Goal: Task Accomplishment & Management: Contribute content

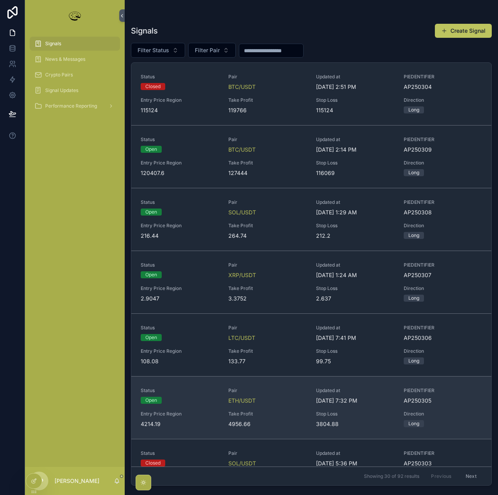
click at [277, 406] on div "Status Open Pair ETH/USDT Updated at [DATE] 7:32 PM PIEDENTIFIER AP250305 Entry…" at bounding box center [311, 407] width 341 height 41
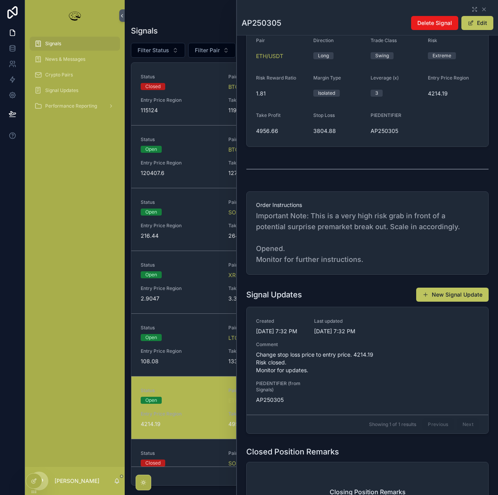
scroll to position [195, 0]
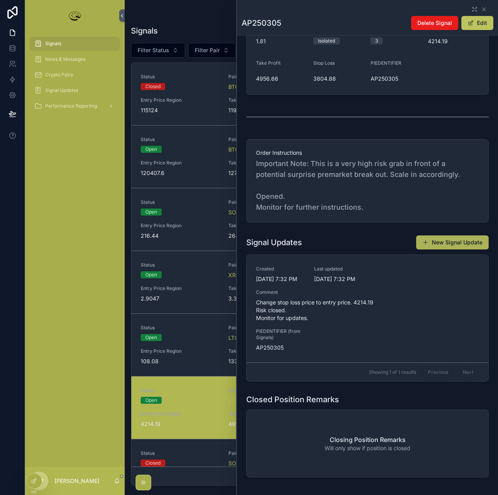
click at [440, 249] on button "New Signal Update" at bounding box center [452, 242] width 72 height 14
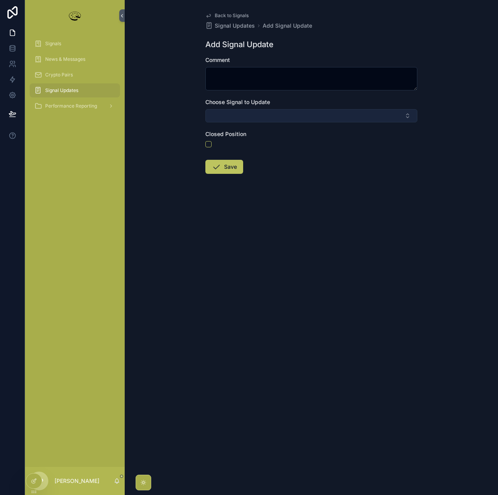
click at [268, 119] on button "Select Button" at bounding box center [311, 115] width 212 height 13
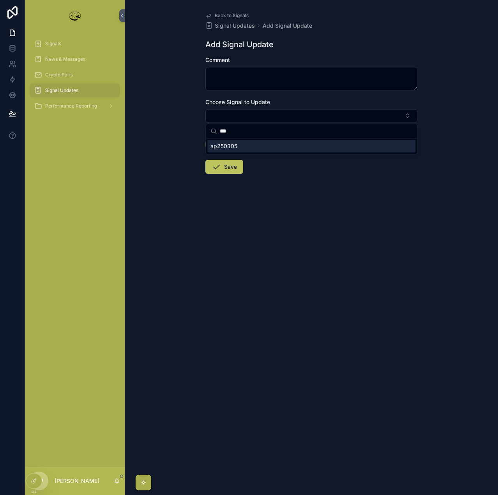
type input "***"
click at [240, 150] on div "ap250305" at bounding box center [311, 146] width 208 height 12
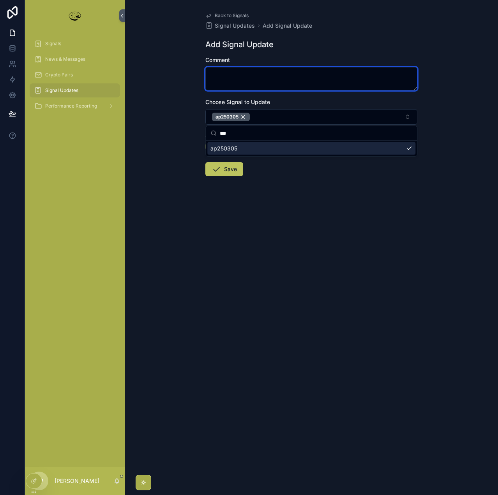
click at [242, 75] on textarea "scrollable content" at bounding box center [311, 78] width 212 height 23
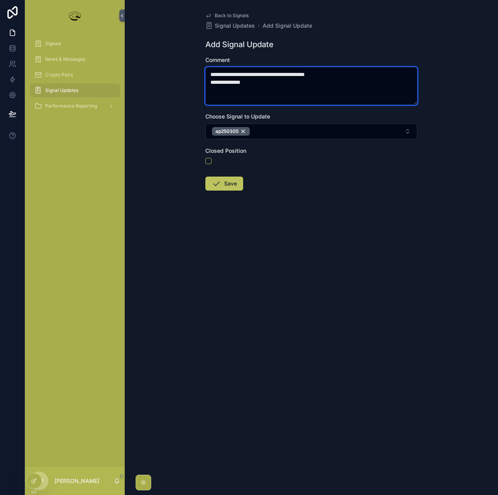
type textarea "**********"
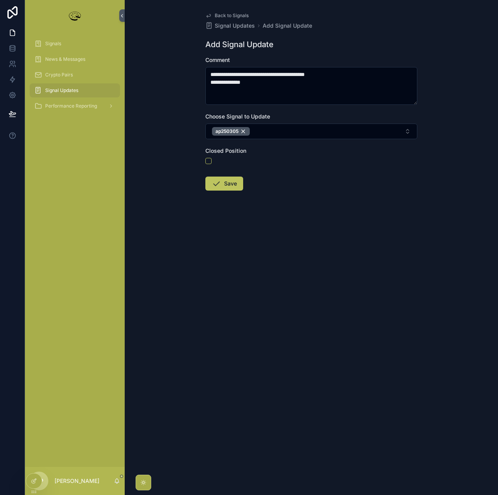
click at [230, 194] on form "**********" at bounding box center [311, 148] width 212 height 184
click at [229, 184] on button "Save" at bounding box center [224, 184] width 38 height 14
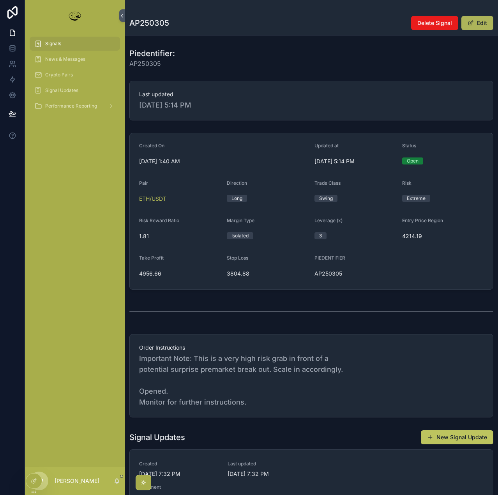
click at [482, 23] on button "Edit" at bounding box center [477, 23] width 32 height 14
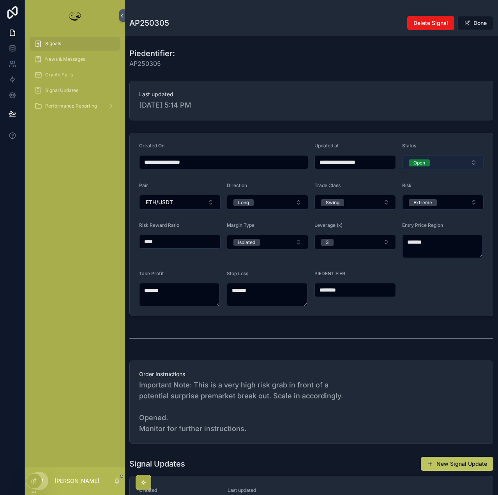
click at [427, 162] on button "Open" at bounding box center [442, 162] width 81 height 15
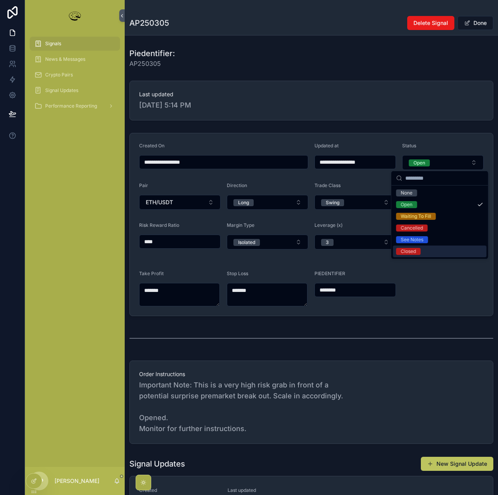
click at [416, 253] on span "Closed" at bounding box center [408, 251] width 25 height 7
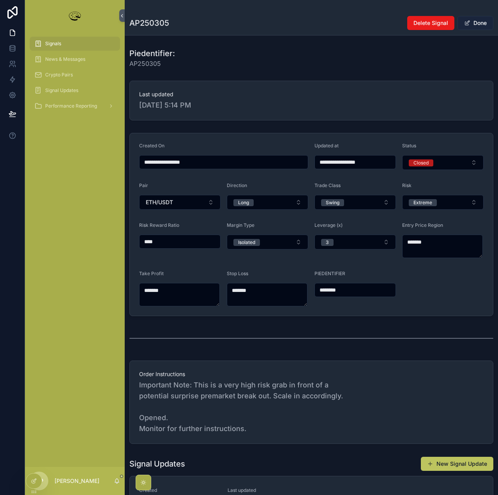
click at [477, 22] on button "Done" at bounding box center [475, 23] width 36 height 14
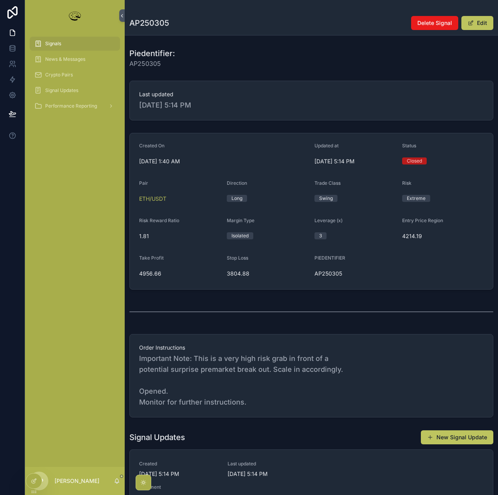
click at [52, 42] on span "Signals" at bounding box center [53, 44] width 16 height 6
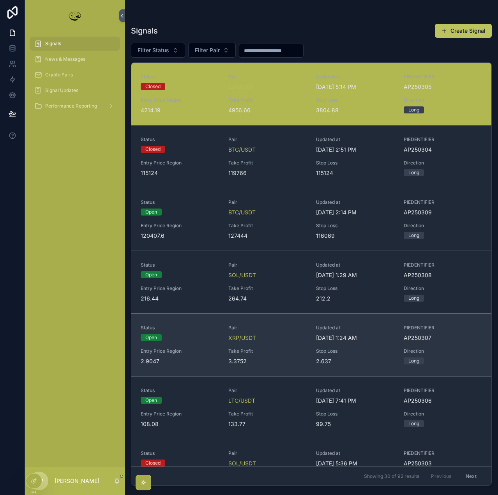
click at [269, 354] on div "Take Profit 3.3752" at bounding box center [267, 356] width 78 height 17
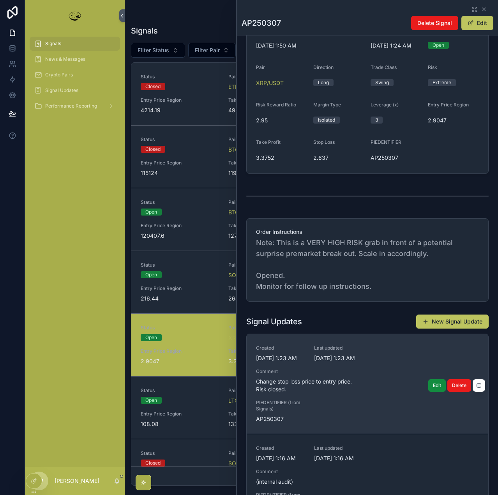
scroll to position [117, 0]
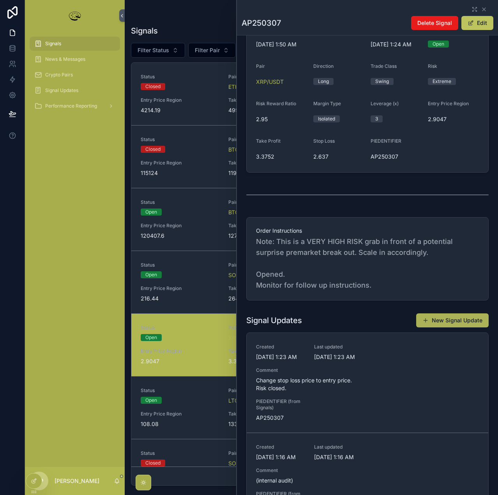
click at [450, 316] on button "New Signal Update" at bounding box center [452, 320] width 72 height 14
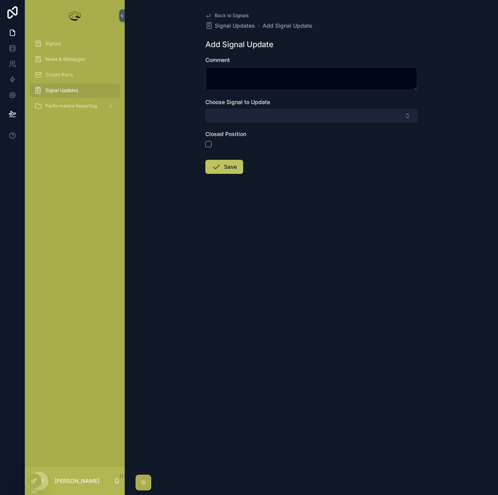
click at [242, 117] on button "Select Button" at bounding box center [311, 115] width 212 height 13
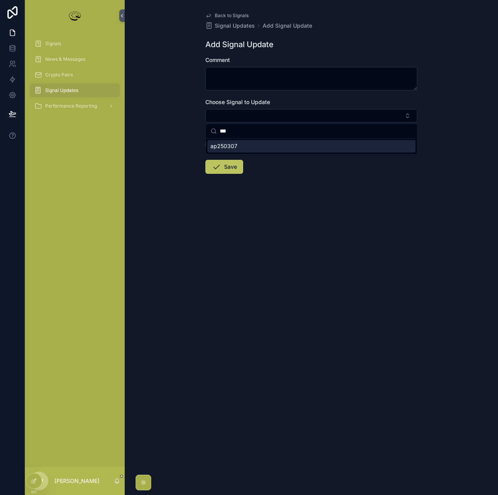
type input "***"
click at [240, 147] on div "ap250307" at bounding box center [311, 146] width 208 height 12
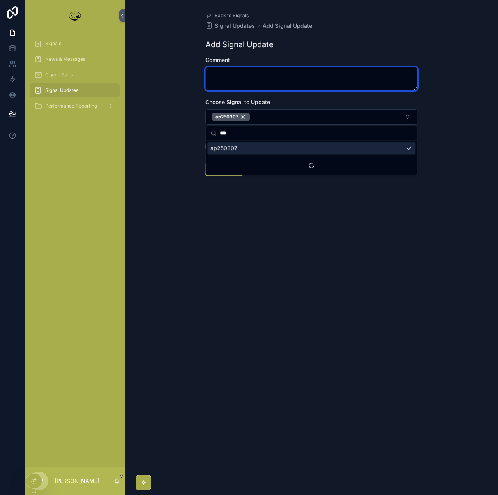
click at [222, 75] on textarea "scrollable content" at bounding box center [311, 78] width 212 height 23
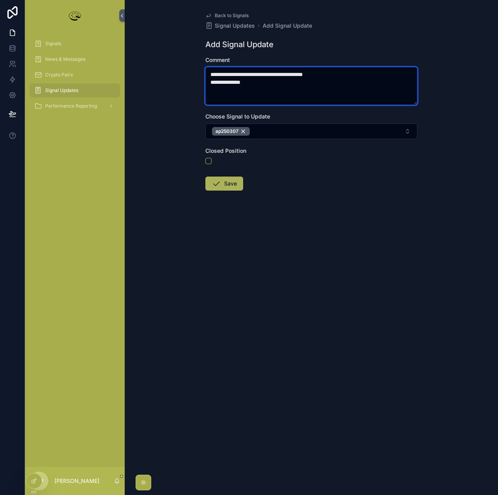
type textarea "**********"
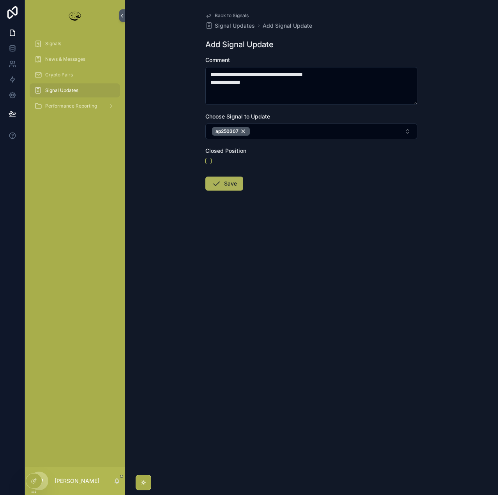
click at [232, 180] on button "Save" at bounding box center [224, 184] width 38 height 14
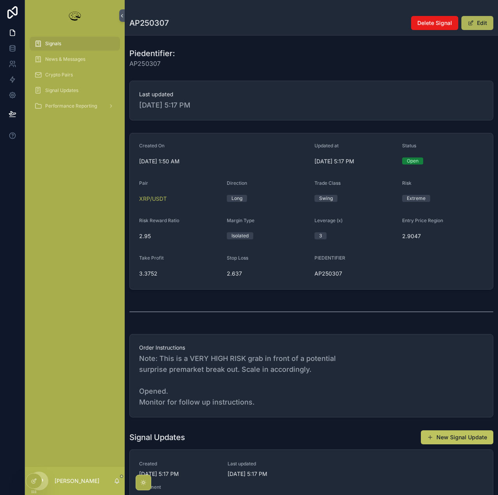
click at [478, 21] on button "Edit" at bounding box center [477, 23] width 32 height 14
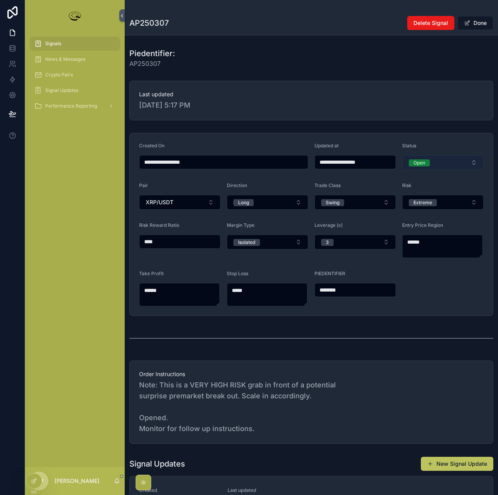
click at [413, 159] on div "Open" at bounding box center [419, 162] width 12 height 7
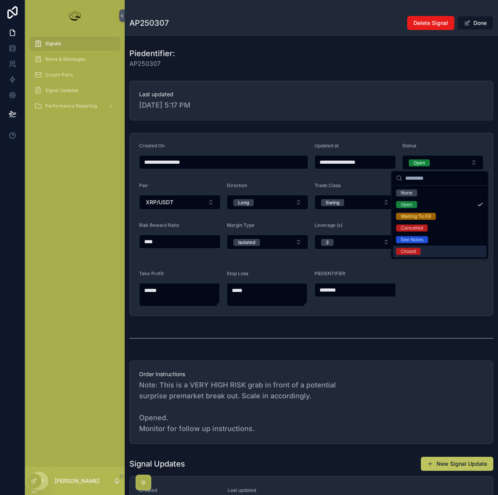
click at [412, 250] on div "Closed" at bounding box center [408, 251] width 15 height 7
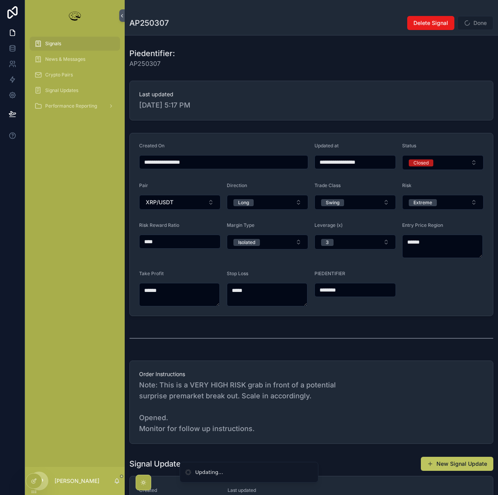
type input "**********"
click at [475, 22] on button "Done" at bounding box center [475, 23] width 36 height 14
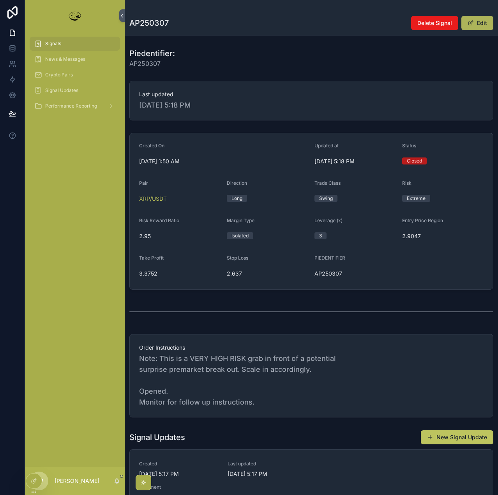
click at [475, 22] on button "Edit" at bounding box center [477, 23] width 32 height 14
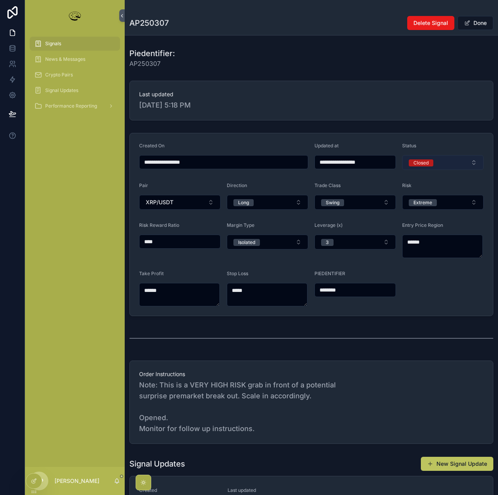
click at [424, 162] on div "Closed" at bounding box center [420, 162] width 15 height 7
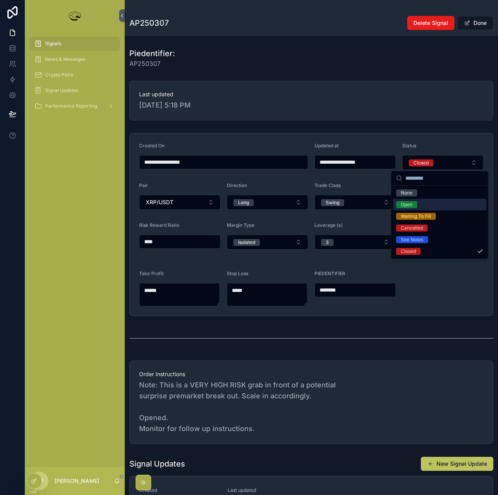
click at [414, 204] on span "Open" at bounding box center [406, 204] width 21 height 7
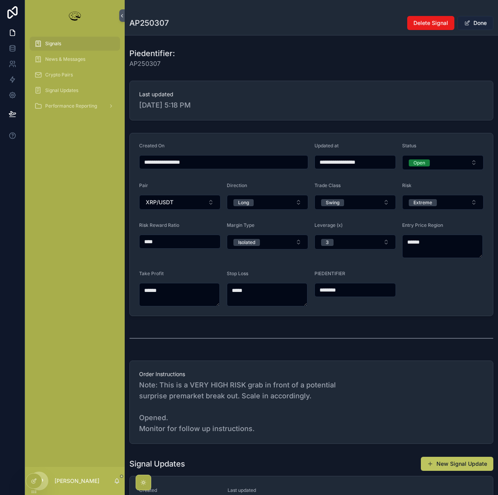
click at [475, 21] on button "Done" at bounding box center [475, 23] width 36 height 14
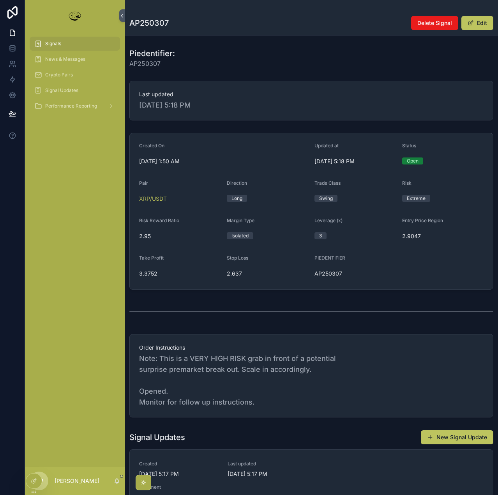
click at [57, 44] on span "Signals" at bounding box center [53, 44] width 16 height 6
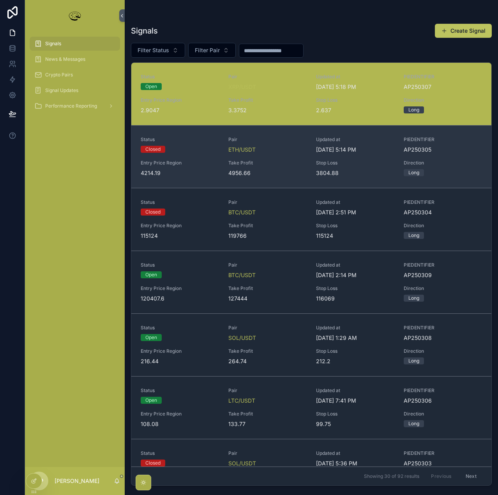
click at [286, 170] on span "4956.66" at bounding box center [267, 173] width 78 height 8
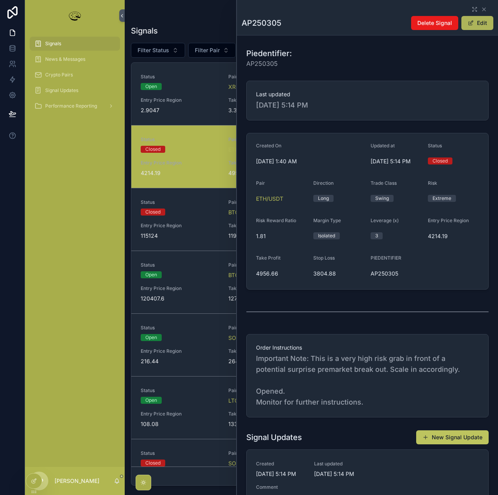
click at [478, 18] on button "Edit" at bounding box center [477, 23] width 32 height 14
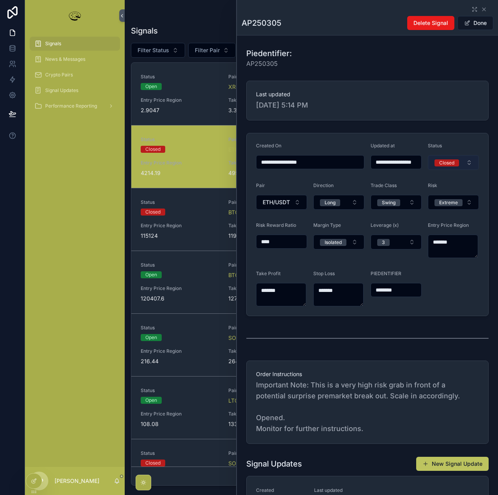
click at [447, 161] on div "Closed" at bounding box center [446, 162] width 15 height 7
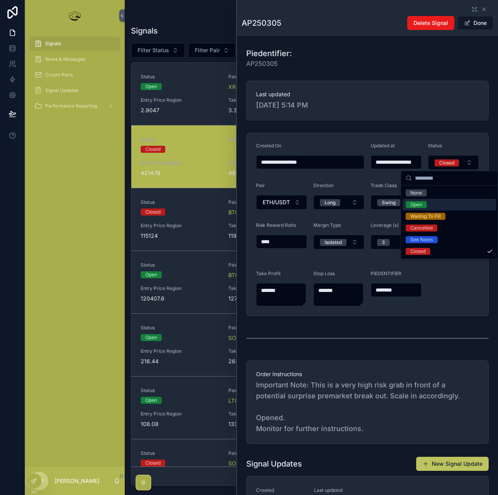
click at [427, 203] on div "Open" at bounding box center [450, 205] width 94 height 12
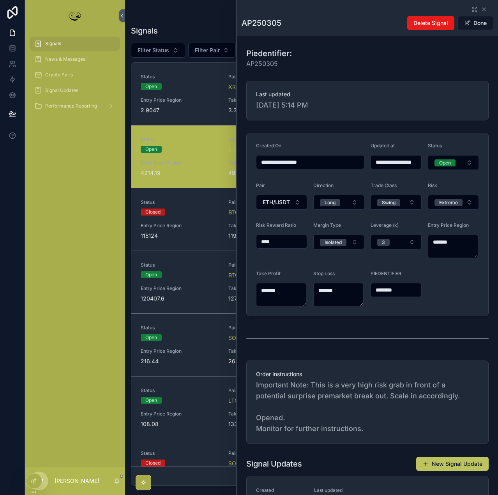
type input "**********"
click at [472, 21] on button "Done" at bounding box center [475, 23] width 36 height 14
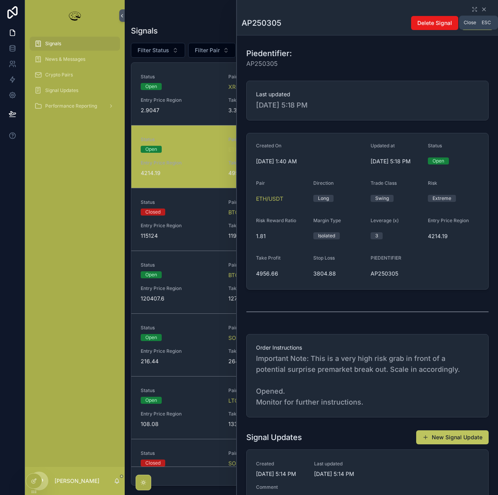
click at [481, 7] on icon "scrollable content" at bounding box center [484, 9] width 6 height 6
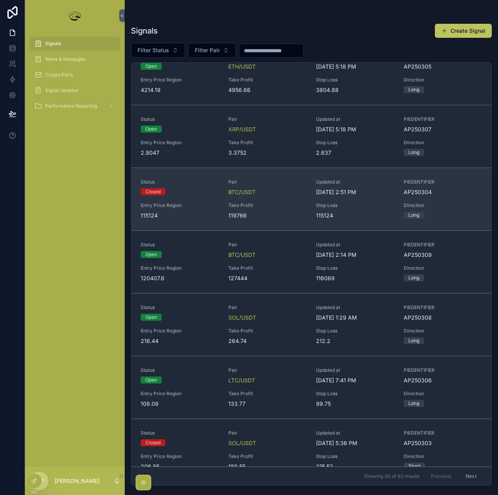
scroll to position [117, 0]
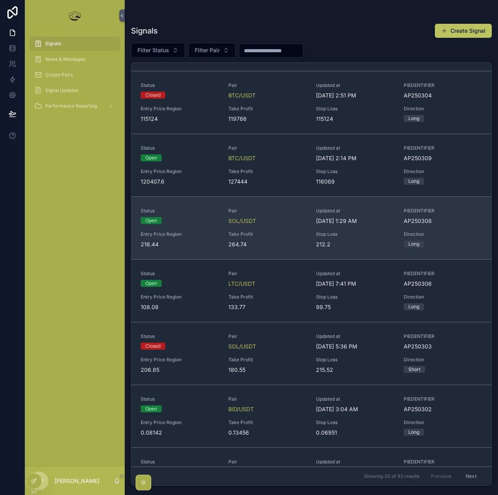
click at [281, 235] on span "Take Profit" at bounding box center [267, 234] width 78 height 6
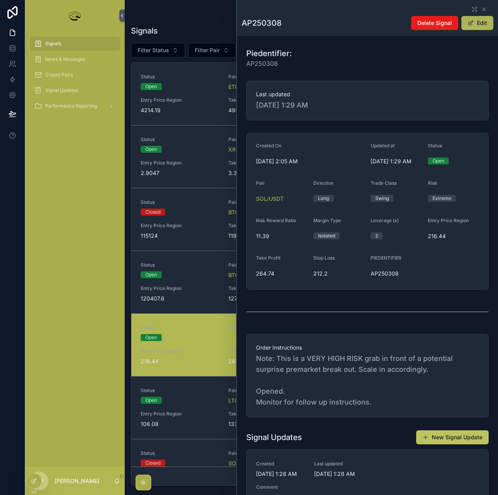
click at [482, 23] on button "Edit" at bounding box center [477, 23] width 32 height 14
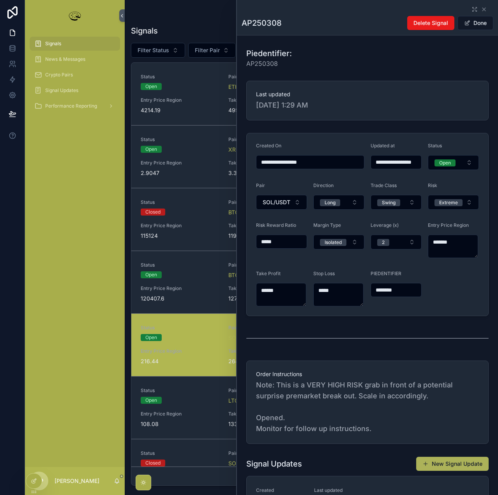
click at [451, 465] on button "New Signal Update" at bounding box center [452, 464] width 72 height 14
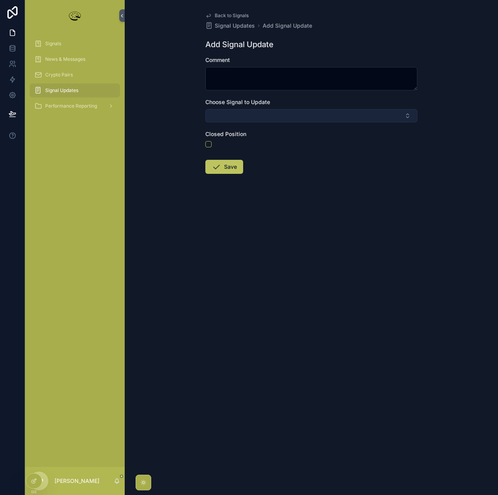
click at [272, 113] on button "Select Button" at bounding box center [311, 115] width 212 height 13
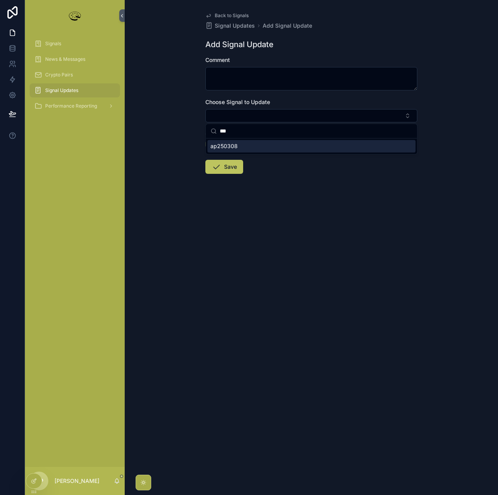
type input "***"
click at [238, 146] on div "ap250308" at bounding box center [311, 146] width 208 height 12
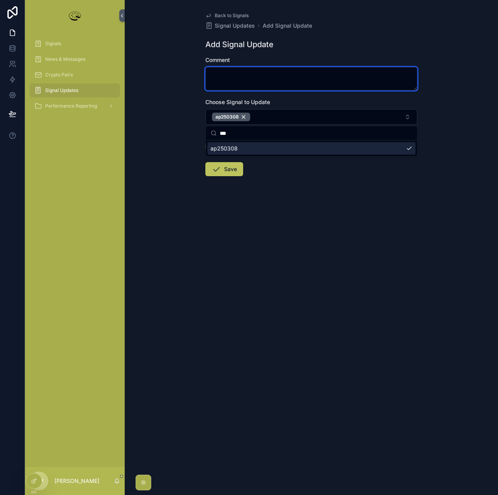
click at [232, 70] on textarea "scrollable content" at bounding box center [311, 78] width 212 height 23
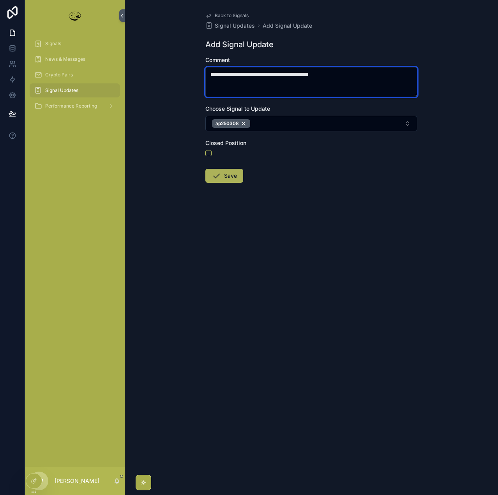
type textarea "**********"
click at [229, 177] on button "Save" at bounding box center [224, 176] width 38 height 14
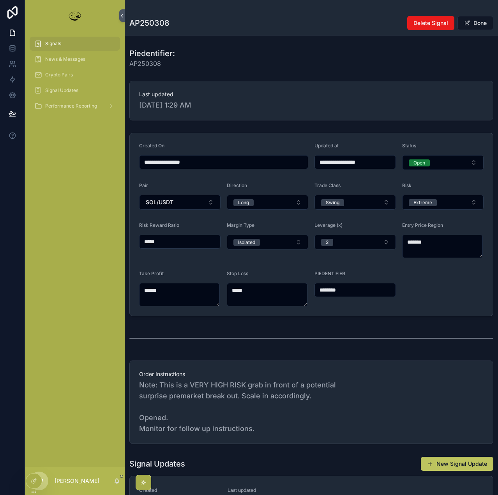
type input "**********"
click at [423, 162] on span "Open" at bounding box center [419, 162] width 21 height 7
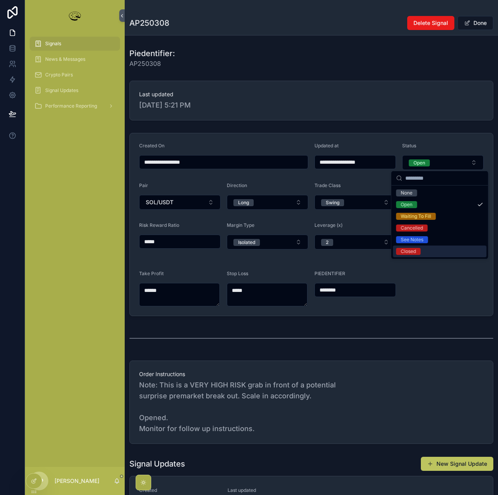
click at [419, 252] on span "Closed" at bounding box center [408, 251] width 25 height 7
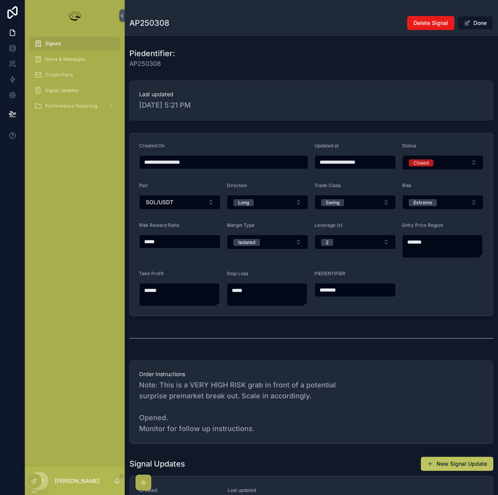
click at [475, 23] on button "Done" at bounding box center [475, 23] width 36 height 14
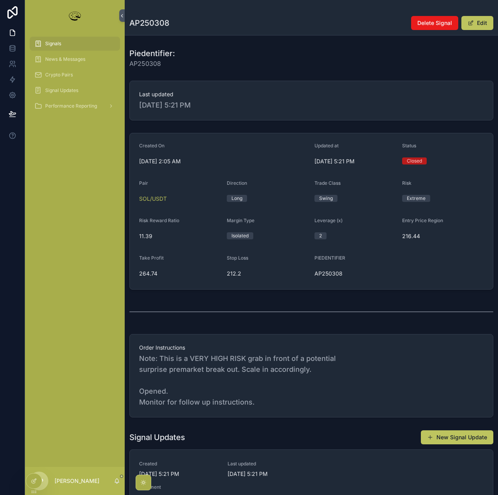
click at [51, 47] on div "Signals" at bounding box center [74, 43] width 81 height 12
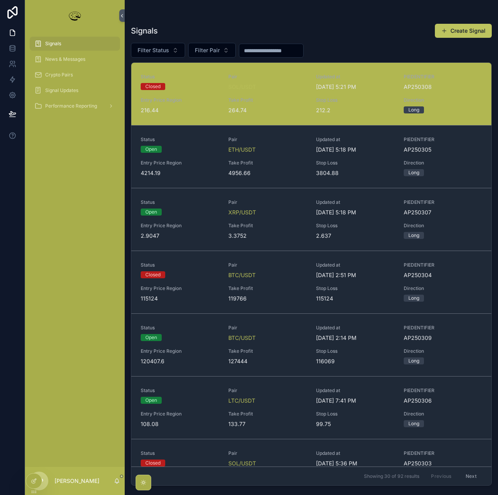
click at [270, 83] on div "SOL/USDT" at bounding box center [267, 87] width 78 height 8
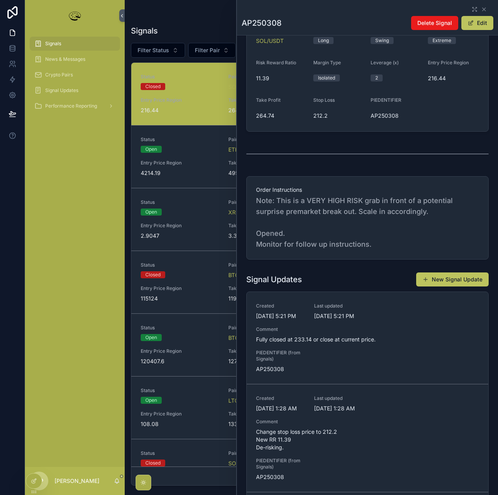
scroll to position [195, 0]
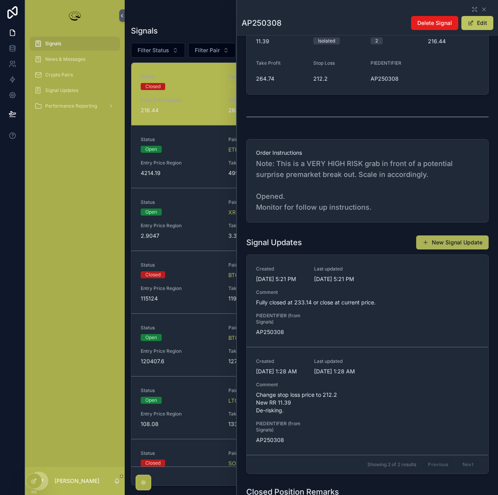
click at [461, 236] on button "New Signal Update" at bounding box center [452, 242] width 72 height 14
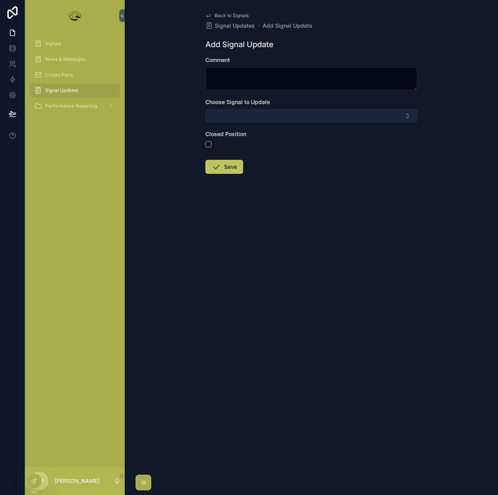
click at [235, 117] on button "Select Button" at bounding box center [311, 115] width 212 height 13
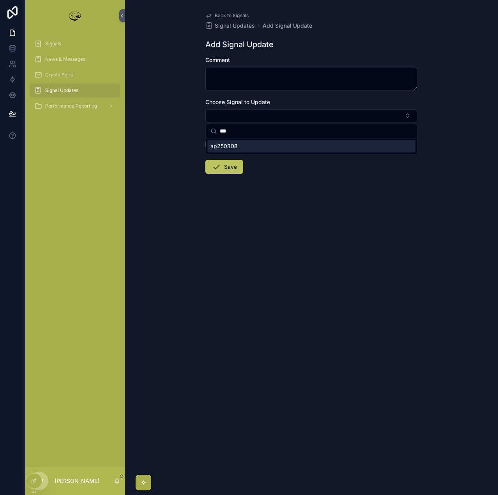
type input "***"
click at [247, 148] on div "ap250308" at bounding box center [311, 146] width 208 height 12
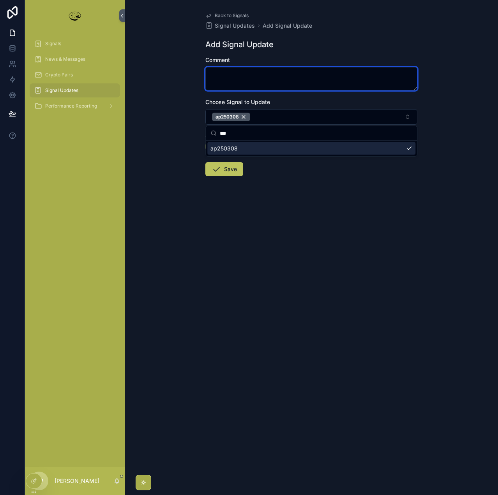
click at [232, 74] on textarea "scrollable content" at bounding box center [311, 78] width 212 height 23
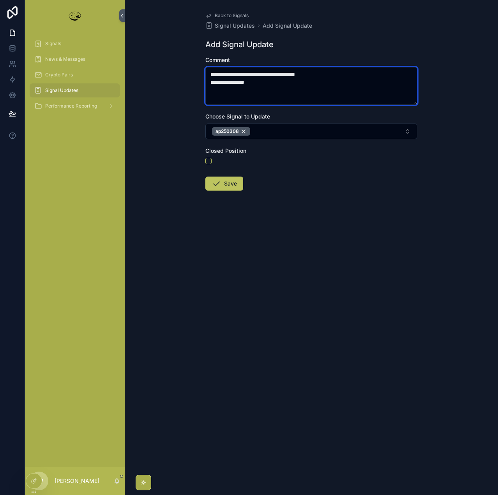
type textarea "**********"
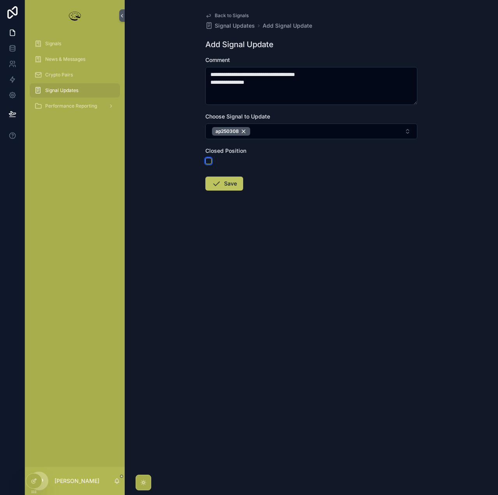
click at [210, 161] on button "scrollable content" at bounding box center [208, 161] width 6 height 6
click at [231, 182] on button "Save" at bounding box center [224, 184] width 38 height 14
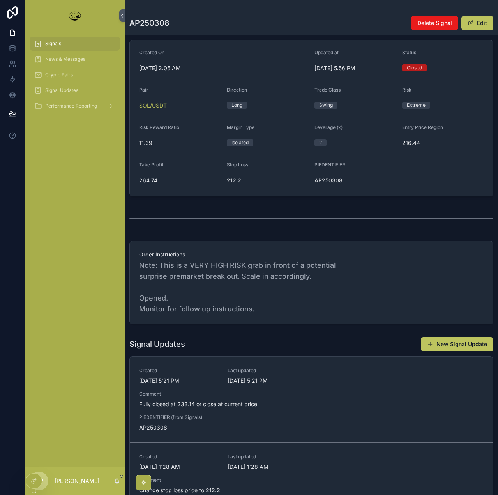
scroll to position [81, 0]
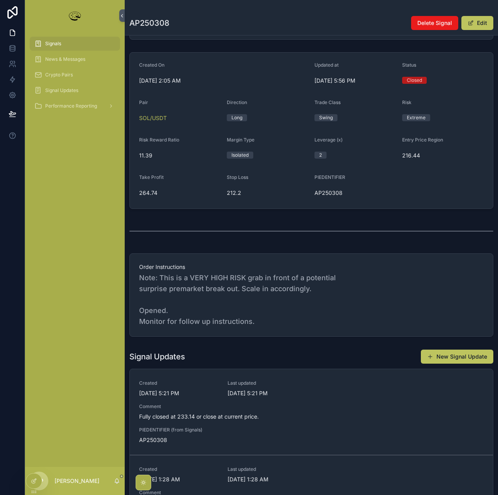
click at [54, 45] on span "Signals" at bounding box center [53, 44] width 16 height 6
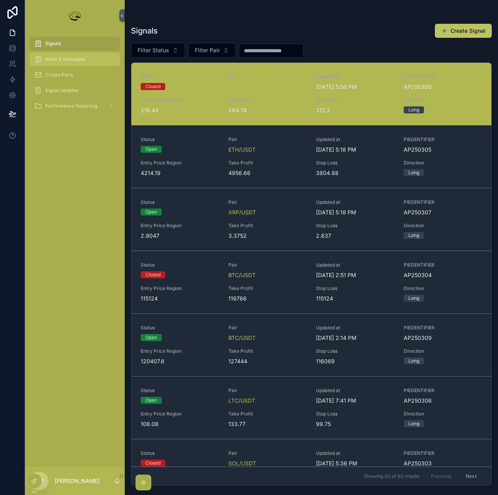
click at [65, 59] on span "News & Messages" at bounding box center [65, 59] width 40 height 6
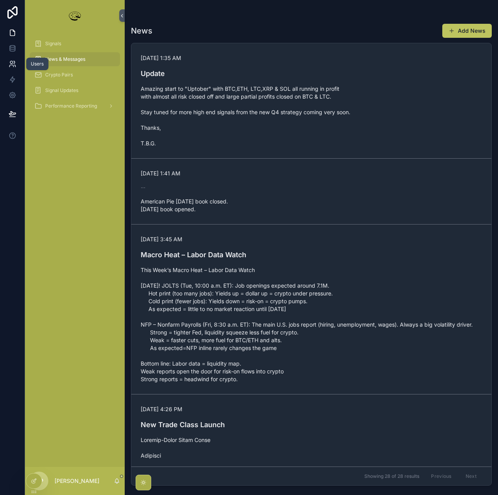
click at [12, 65] on icon at bounding box center [11, 66] width 4 height 2
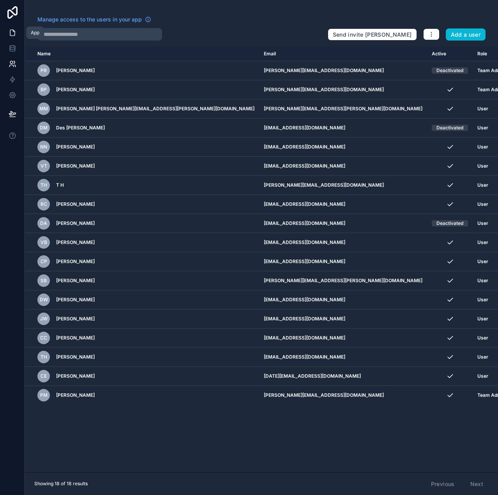
click at [9, 35] on icon at bounding box center [13, 33] width 8 height 8
